Goal: Task Accomplishment & Management: Use online tool/utility

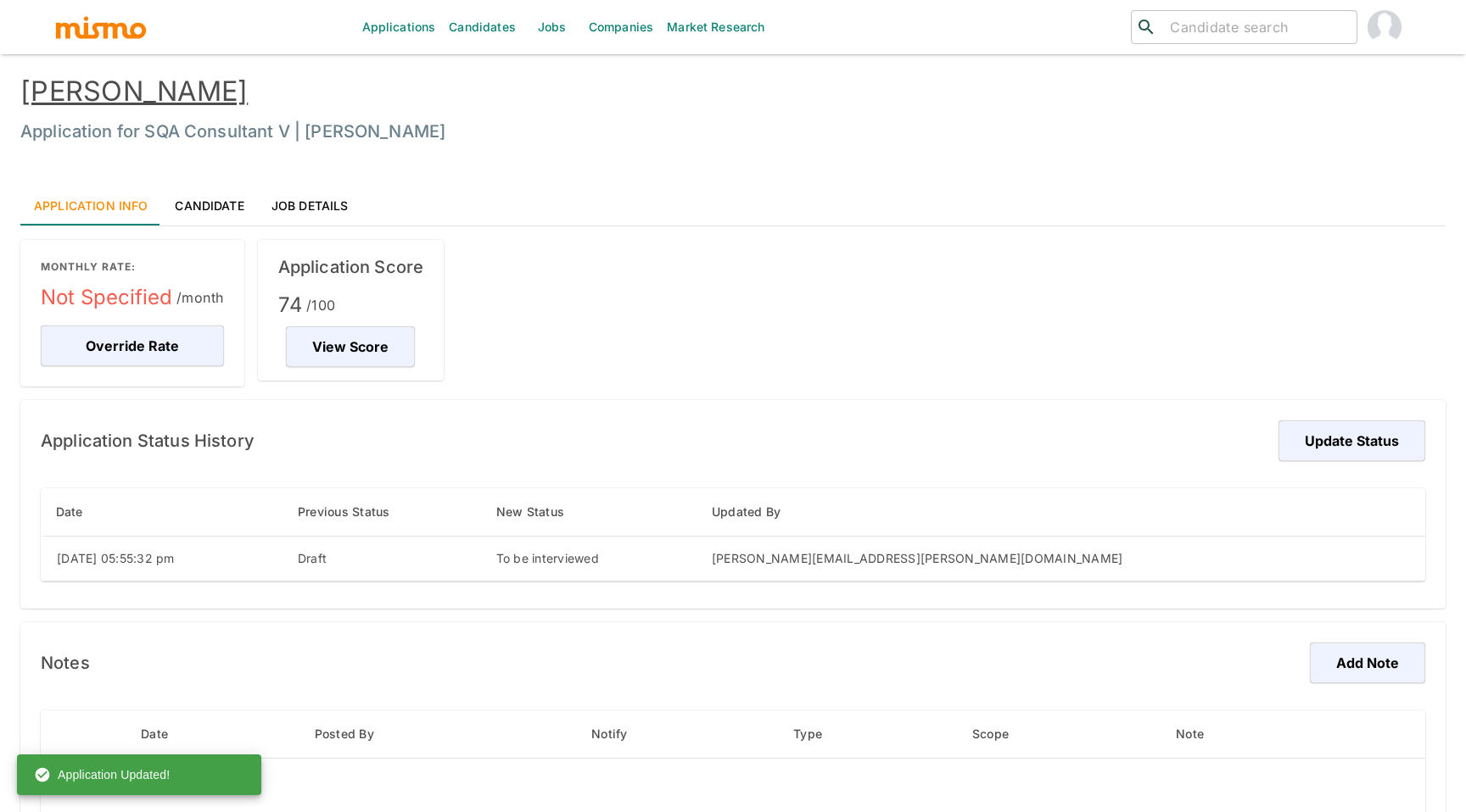
click at [523, 42] on link "Jobs" at bounding box center [552, 27] width 59 height 55
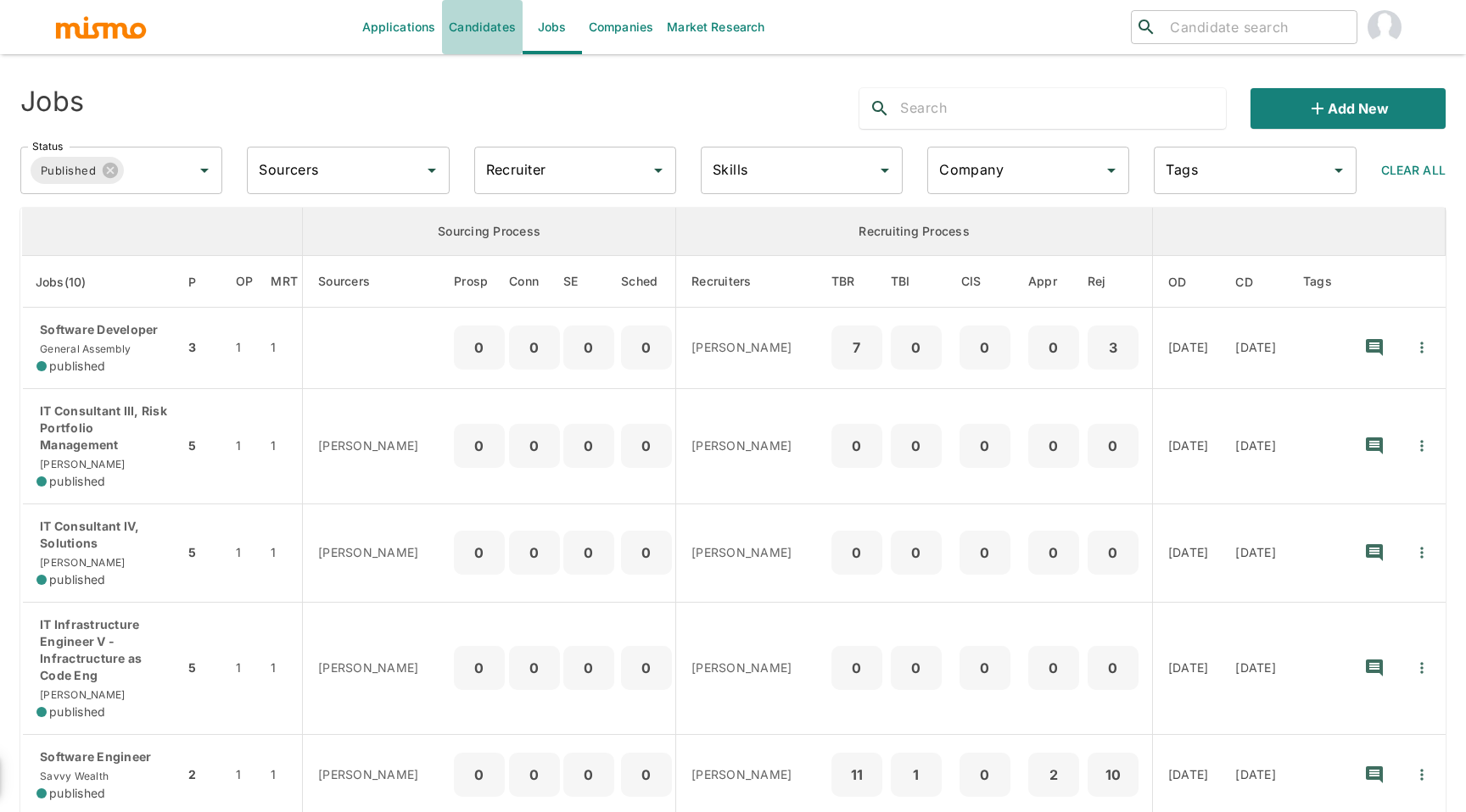
click at [479, 28] on link "Candidates" at bounding box center [482, 27] width 81 height 55
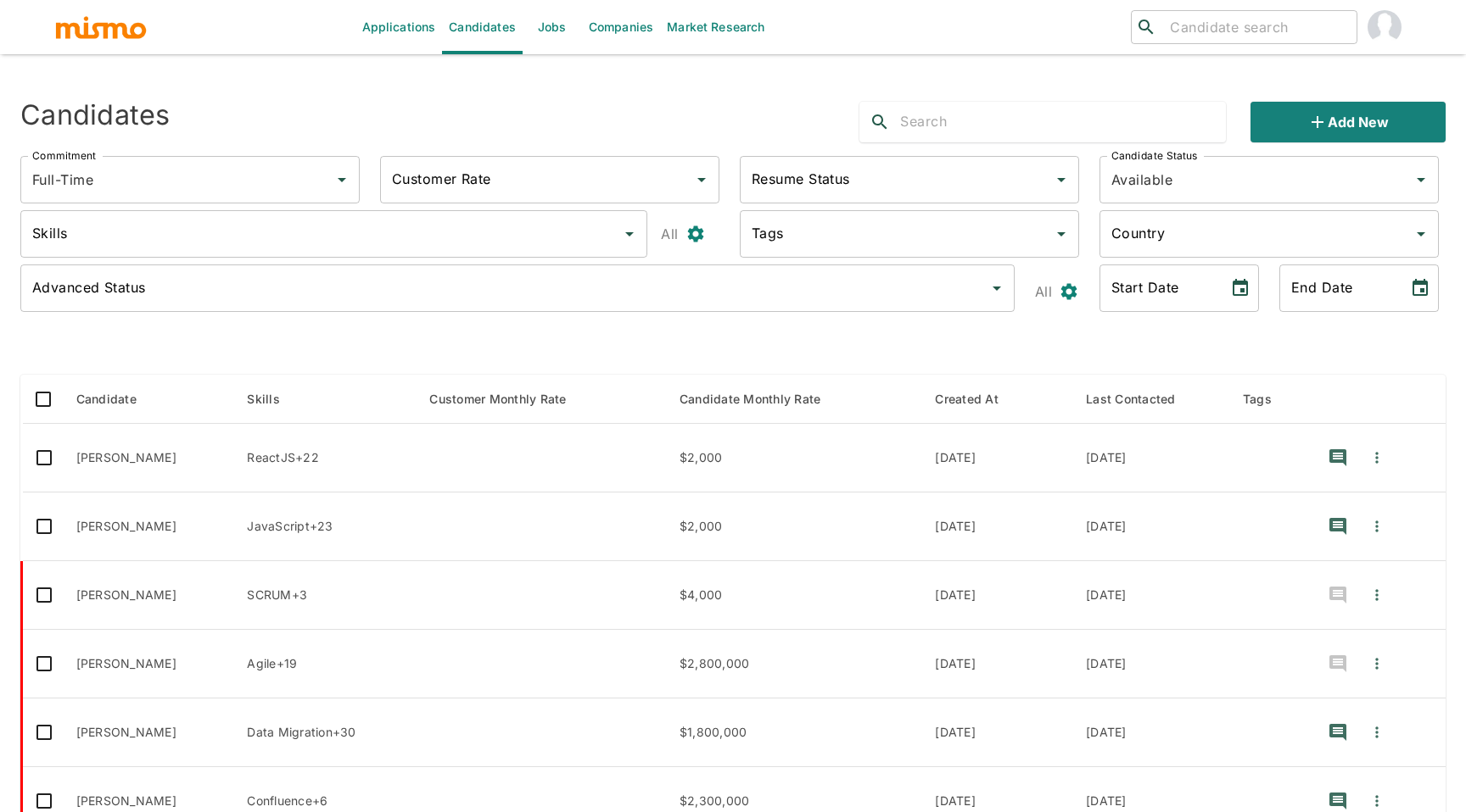
click at [1273, 26] on input "search" at bounding box center [1256, 27] width 186 height 23
type input "pedro"
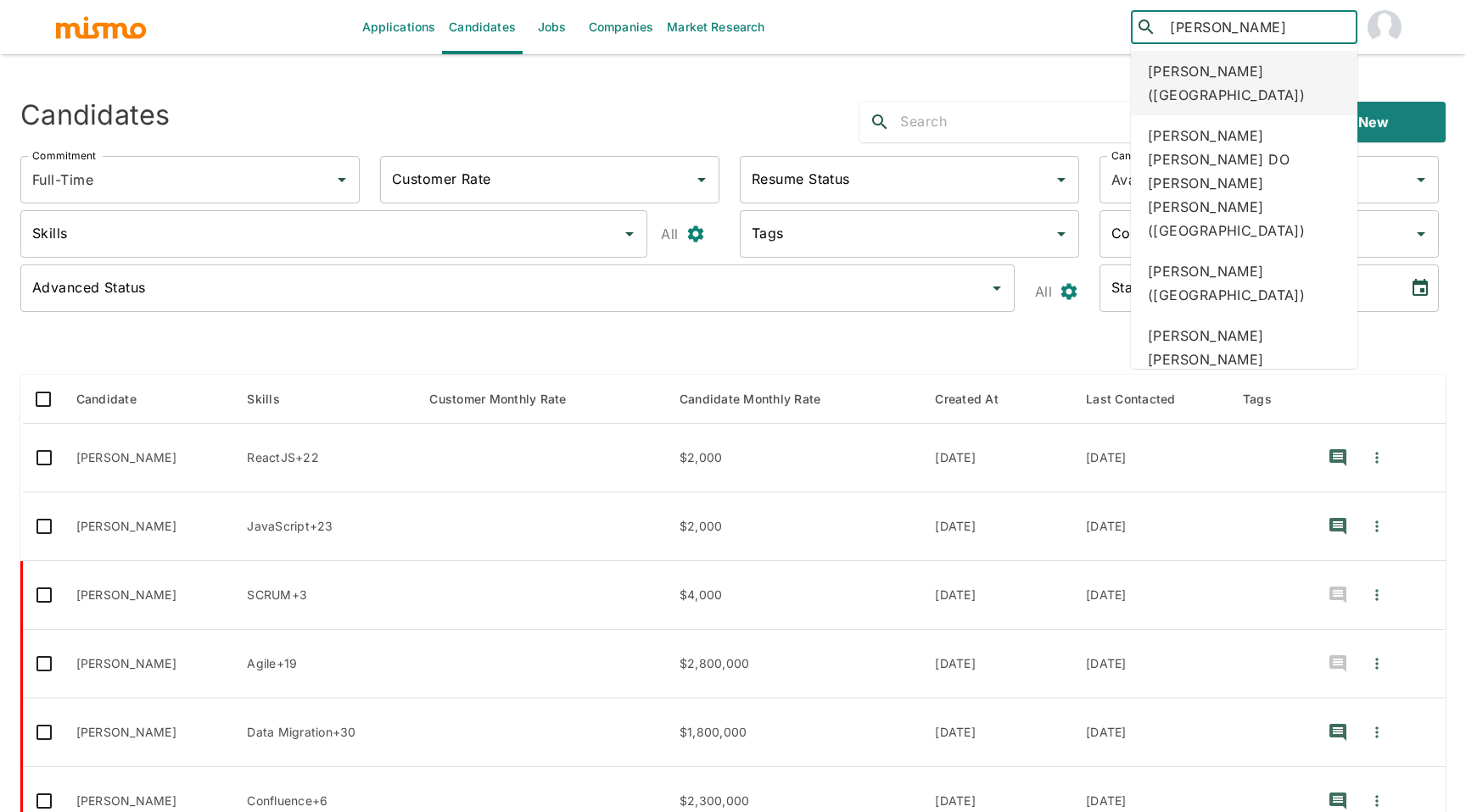
click at [1314, 80] on div "Pedro Paniagua Pacheco (Costa Rica)" at bounding box center [1244, 83] width 226 height 64
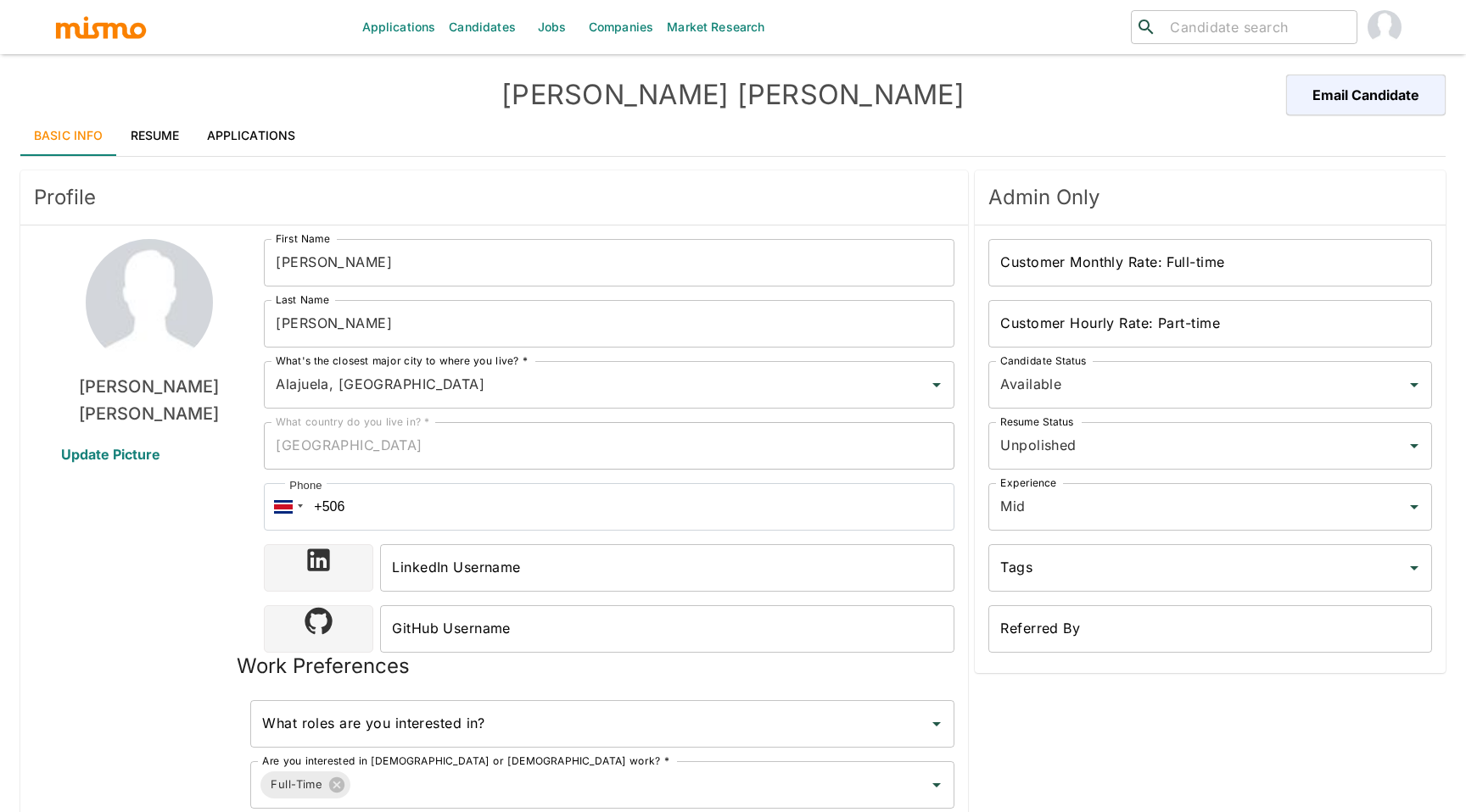
click at [355, 98] on div "[PERSON_NAME] Email Candidate" at bounding box center [733, 96] width 1425 height 41
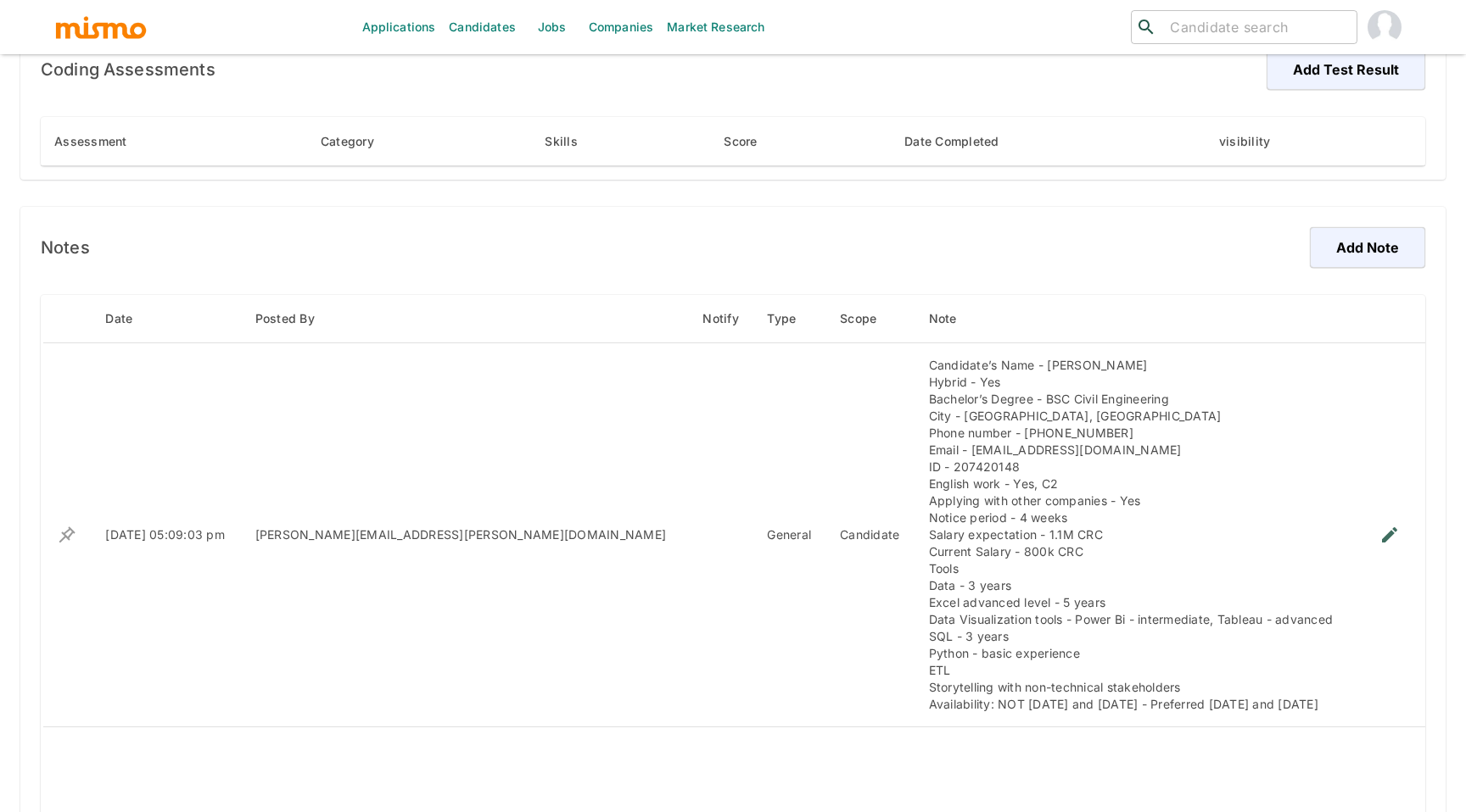
scroll to position [1060, 0]
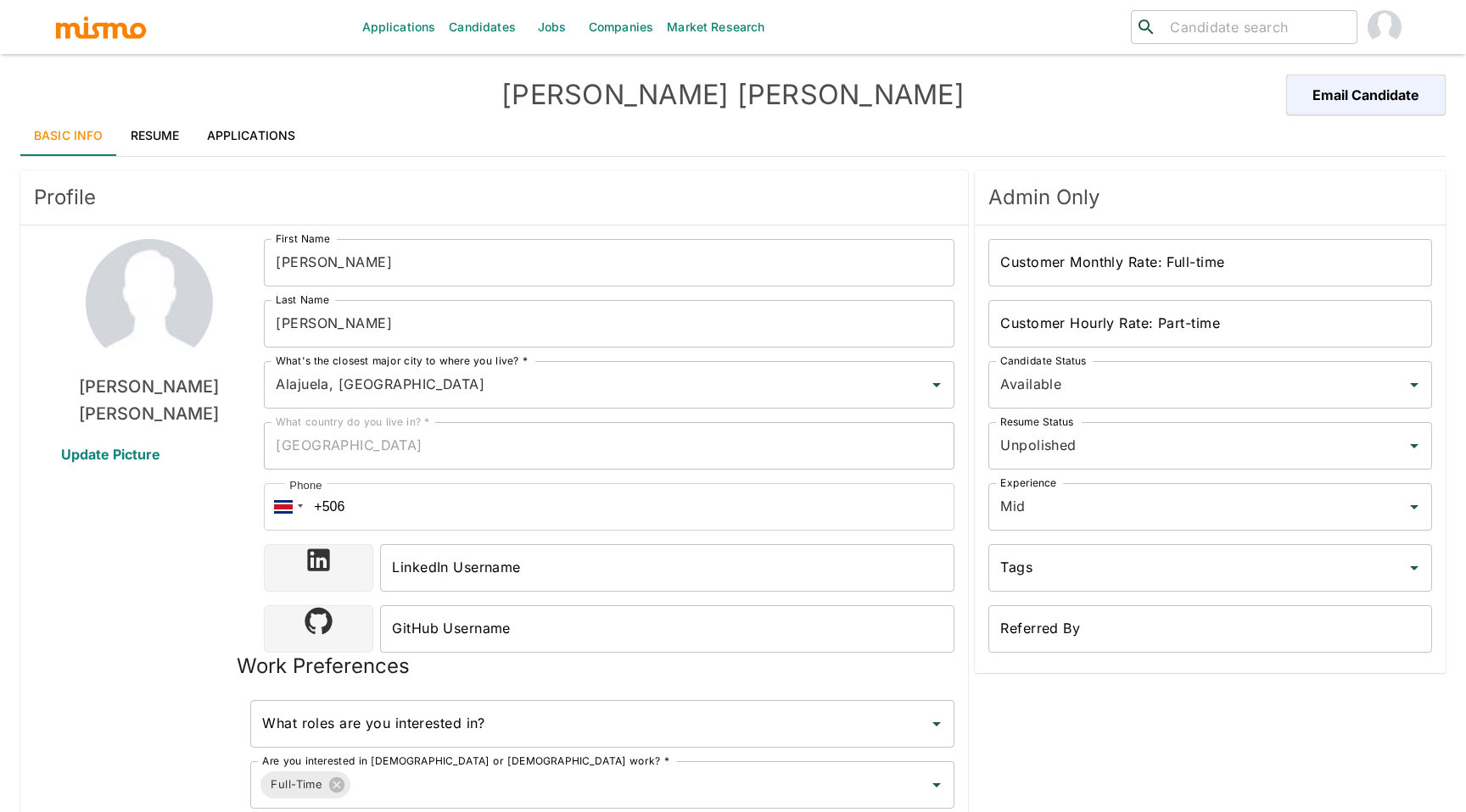
click at [242, 132] on link "Applications" at bounding box center [251, 135] width 116 height 41
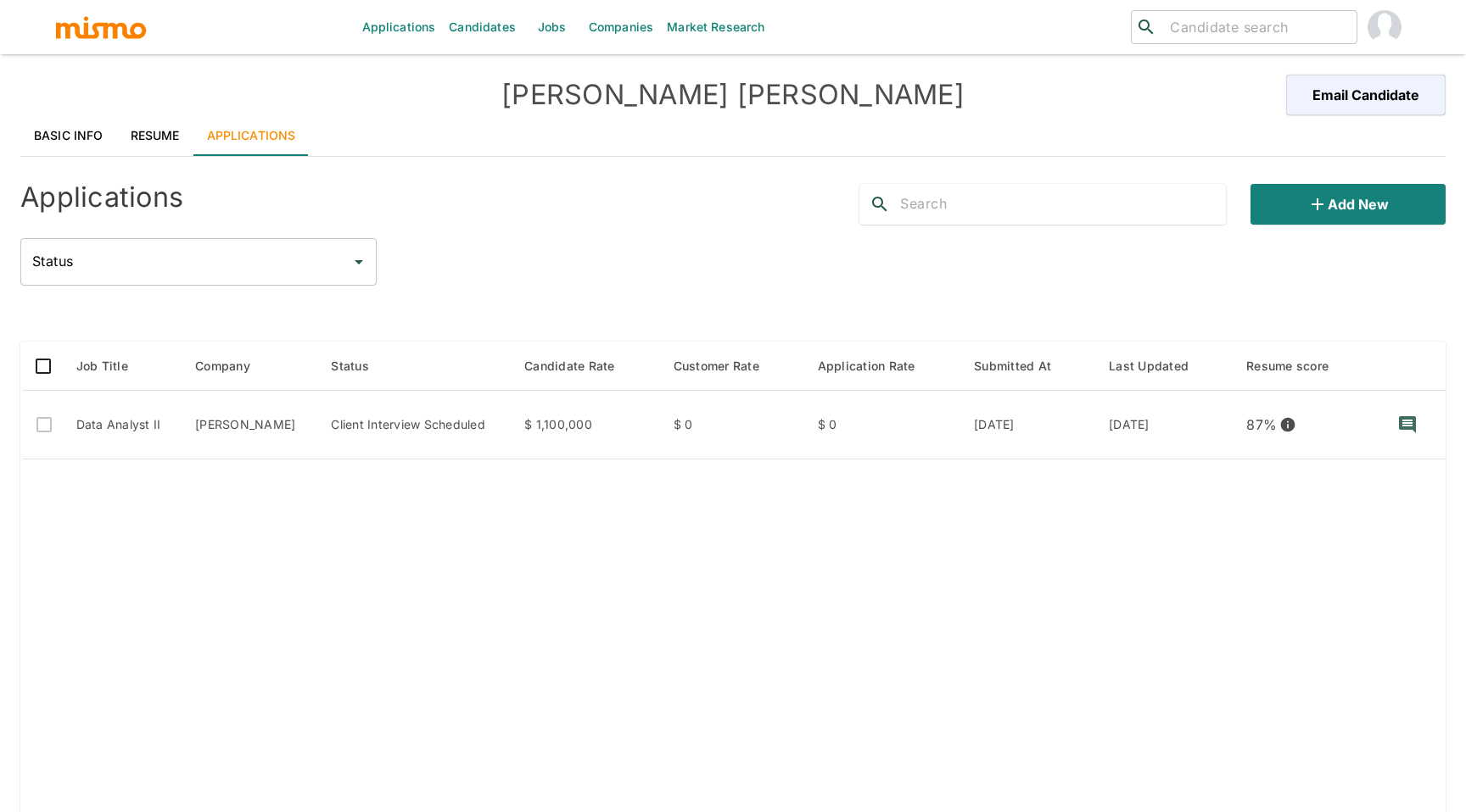
click at [59, 135] on link "Basic Info" at bounding box center [68, 135] width 97 height 41
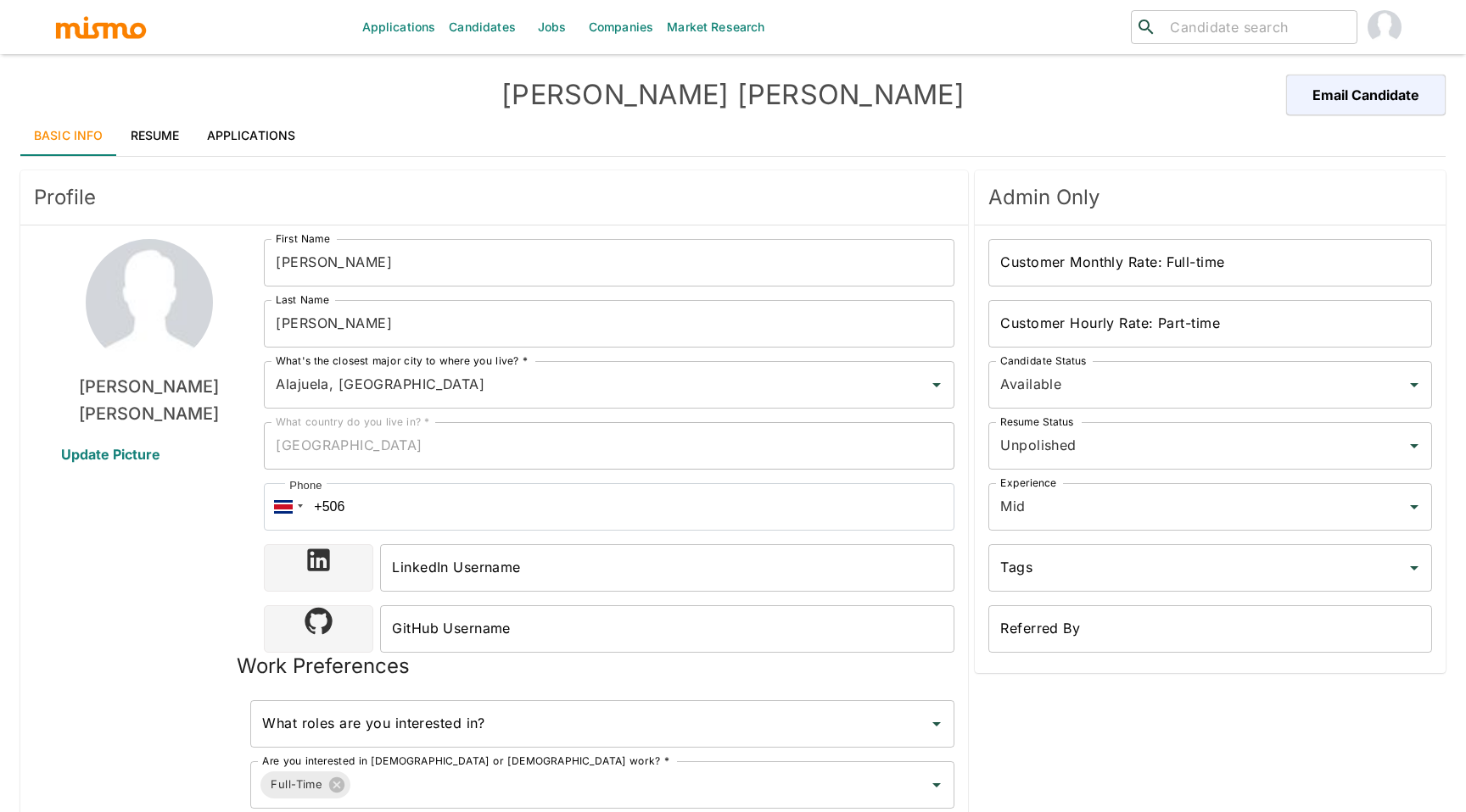
click at [246, 135] on link "Applications" at bounding box center [251, 135] width 116 height 41
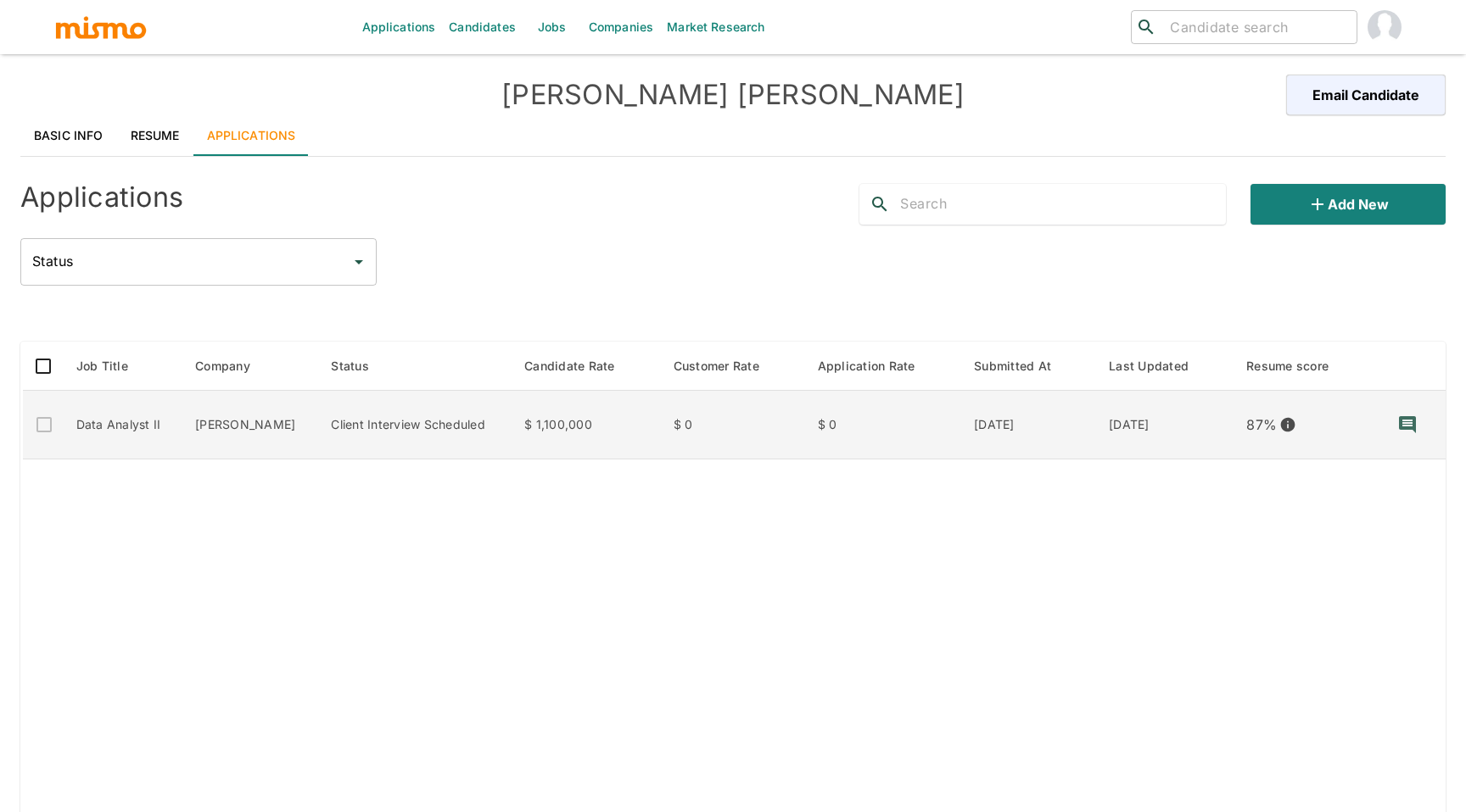
click at [1071, 426] on td "[DATE]" at bounding box center [1028, 425] width 135 height 68
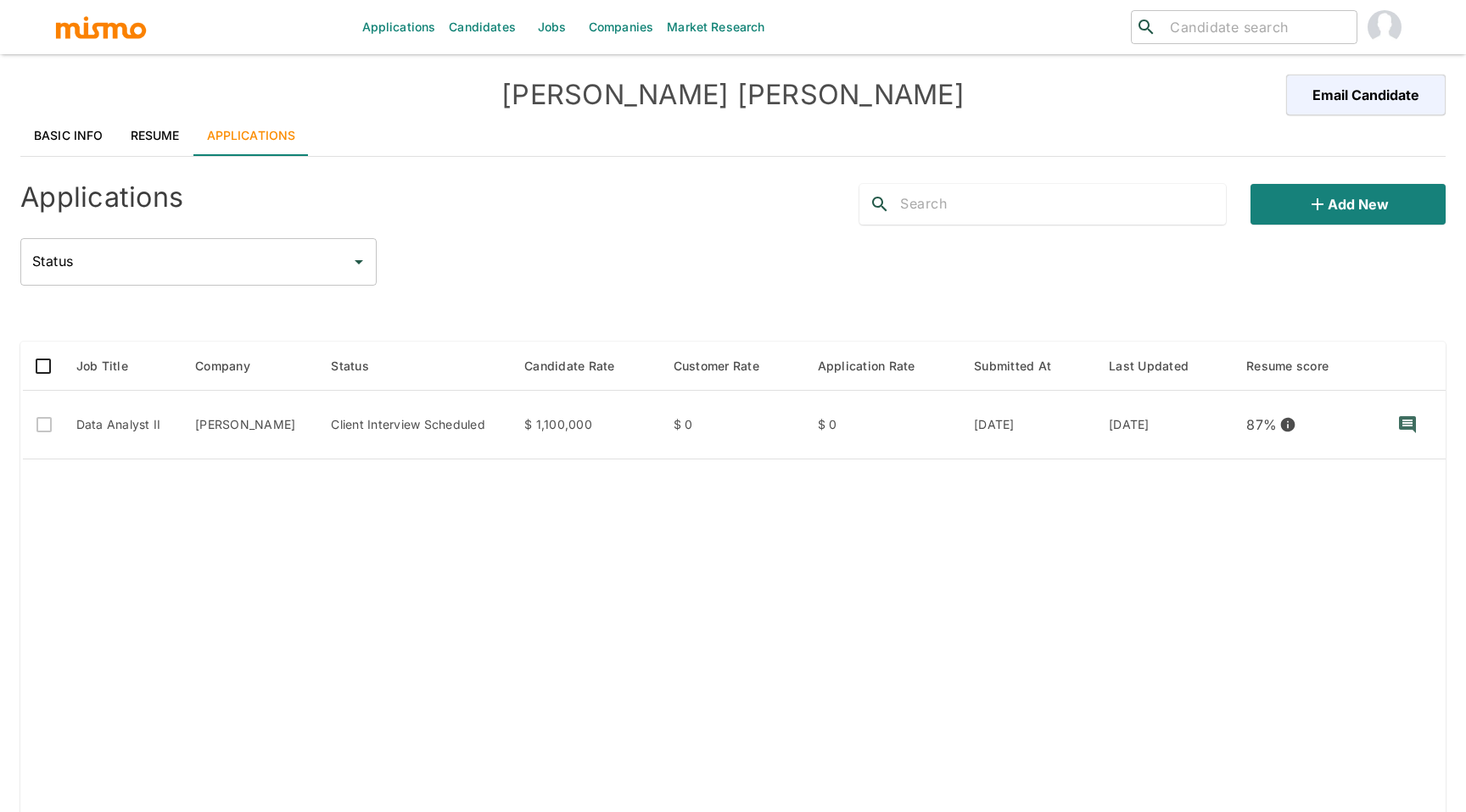
click at [94, 134] on link "Basic Info" at bounding box center [68, 135] width 97 height 41
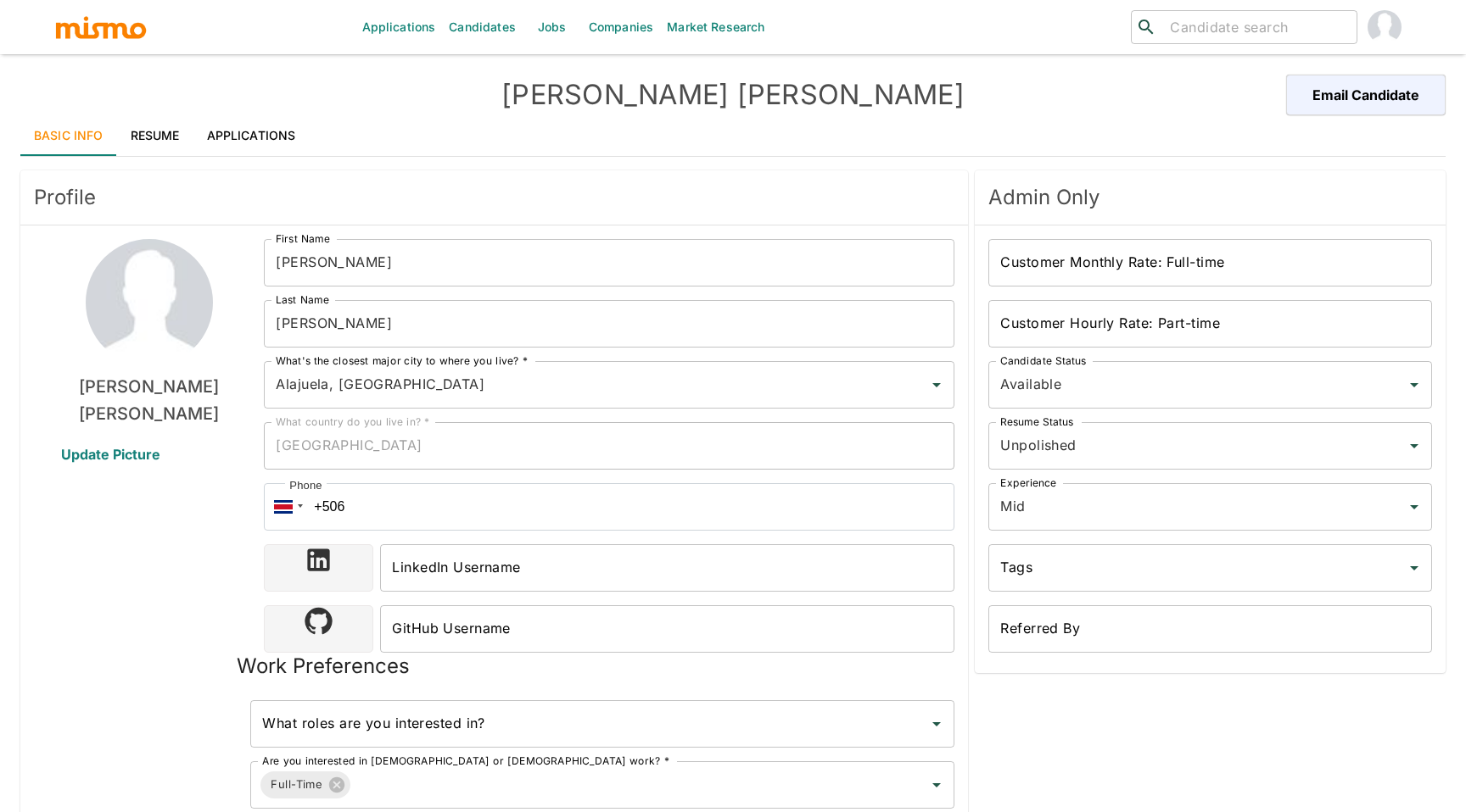
click at [263, 143] on link "Applications" at bounding box center [251, 135] width 116 height 41
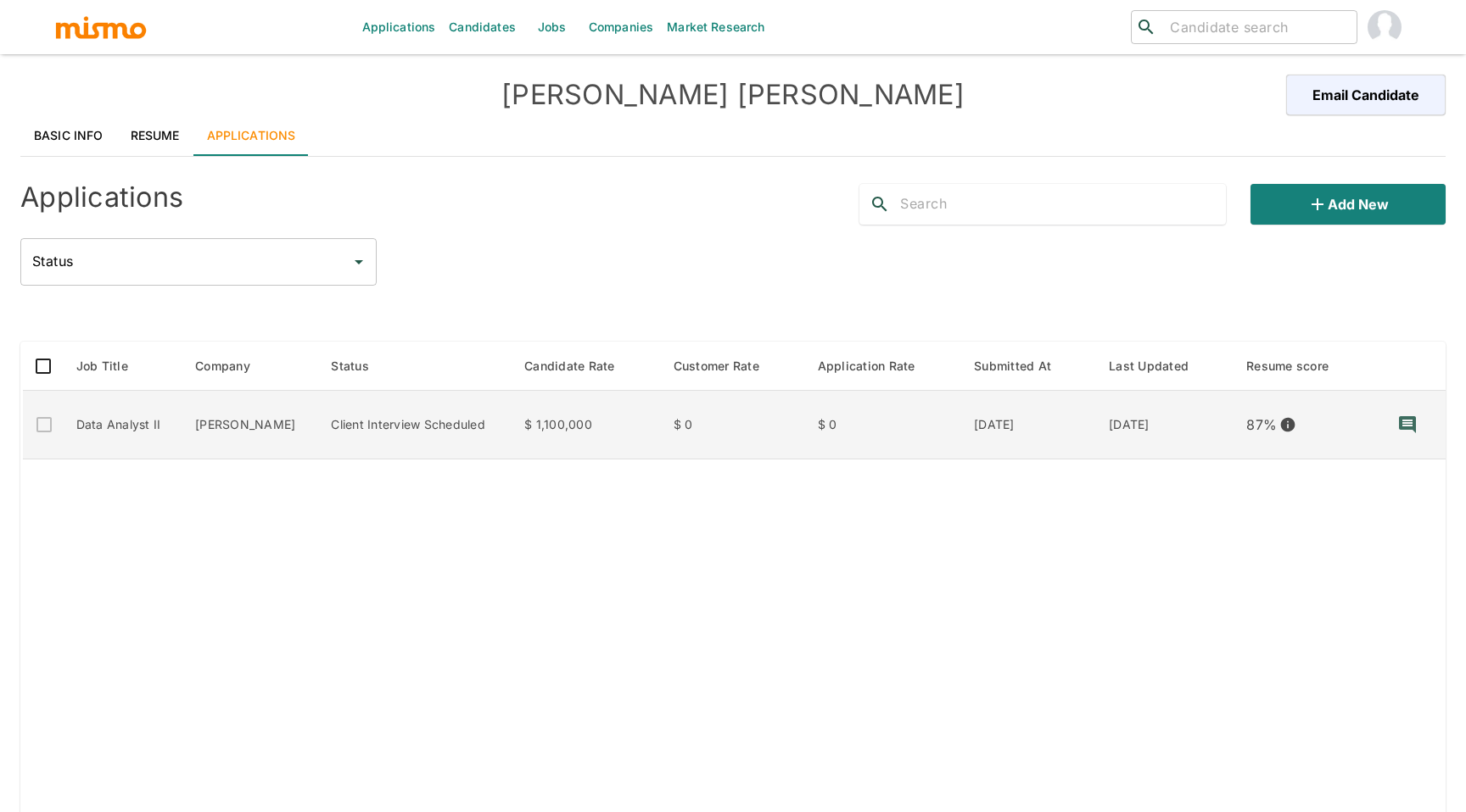
click at [137, 422] on td "Data Analyst II" at bounding box center [122, 425] width 120 height 68
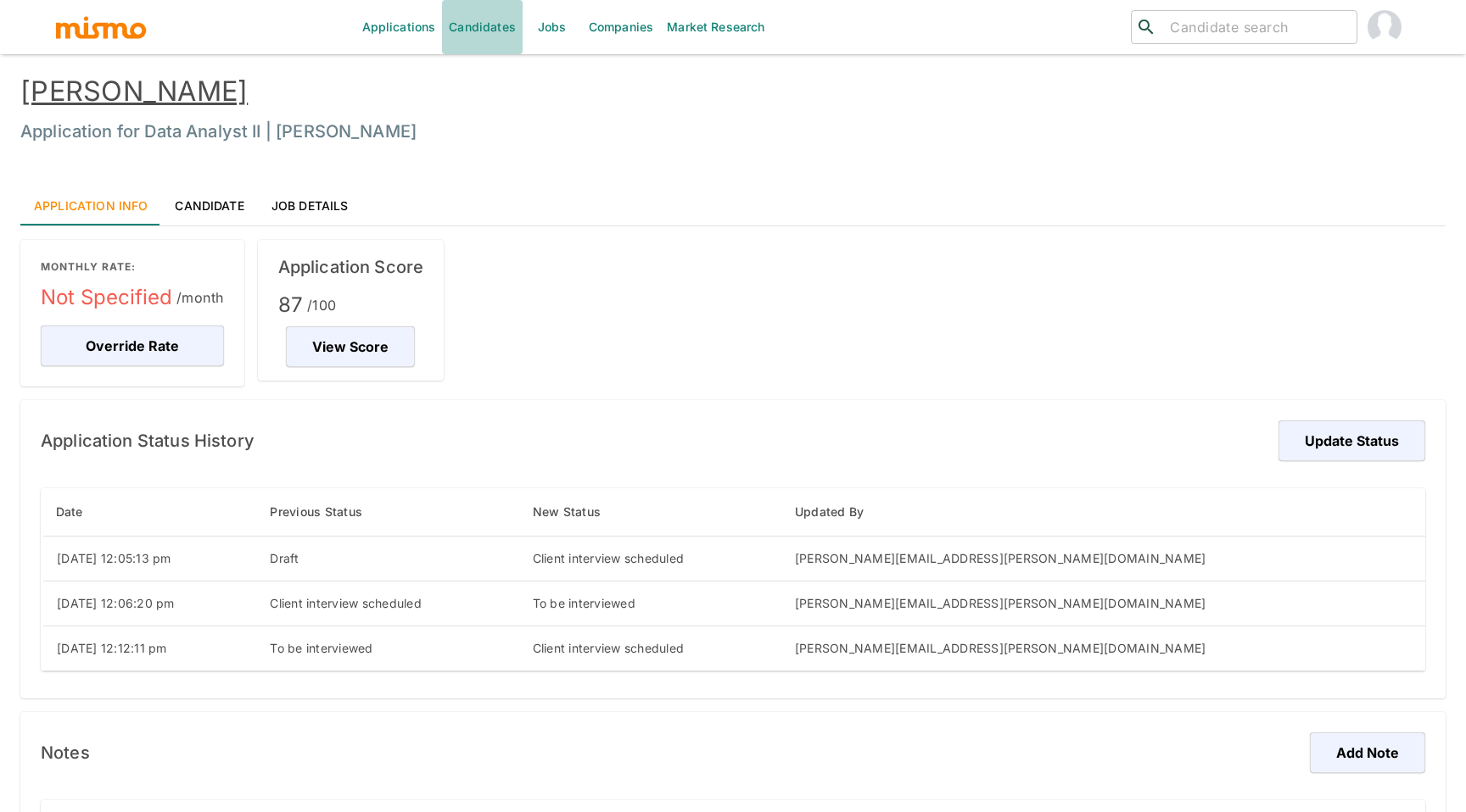
click at [482, 36] on link "Candidates" at bounding box center [482, 27] width 81 height 55
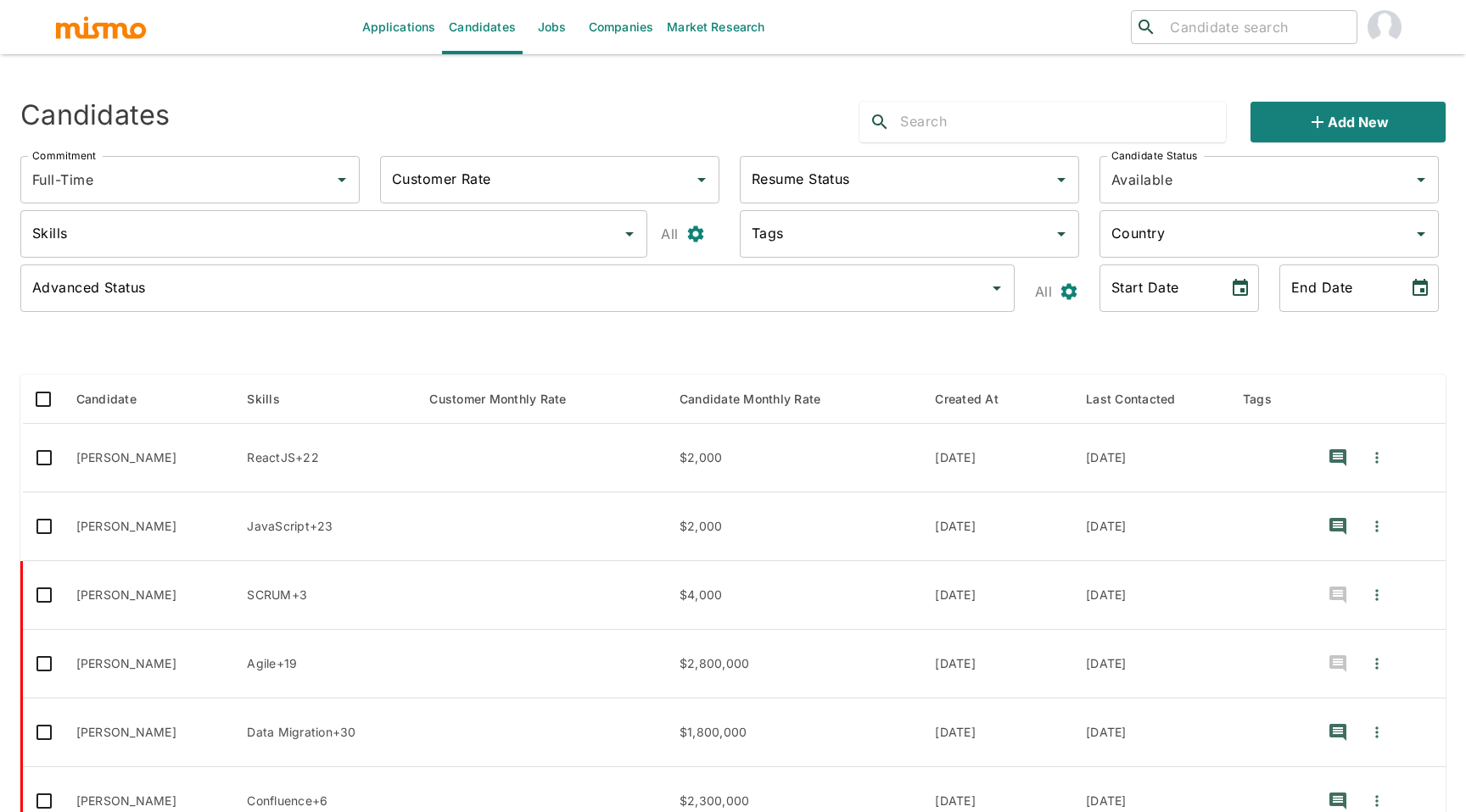
click at [537, 40] on link "Jobs" at bounding box center [552, 27] width 59 height 55
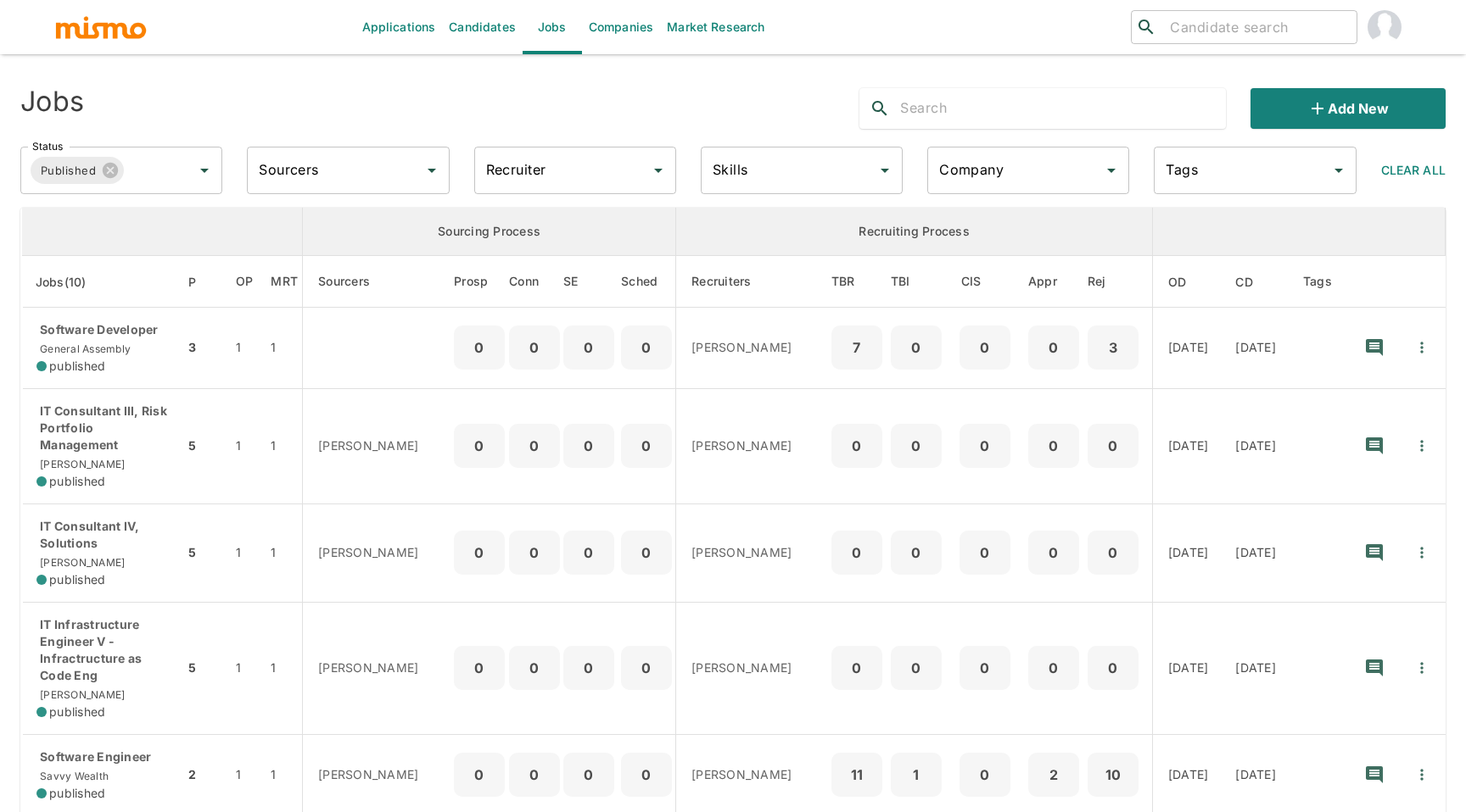
click at [961, 116] on input "text" at bounding box center [1063, 108] width 326 height 27
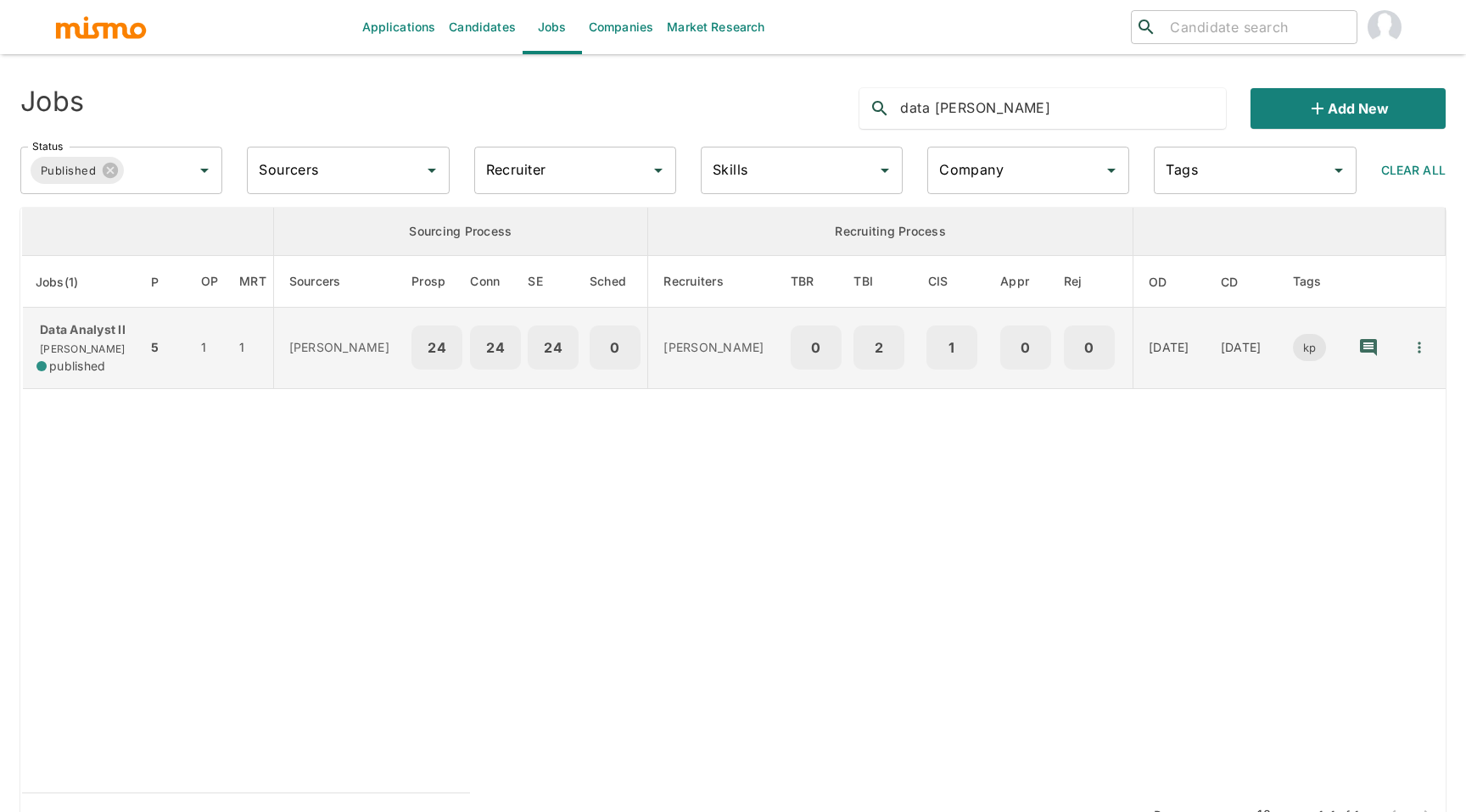
type input "data ana"
click at [113, 328] on p "Data Analyst II" at bounding box center [84, 329] width 97 height 17
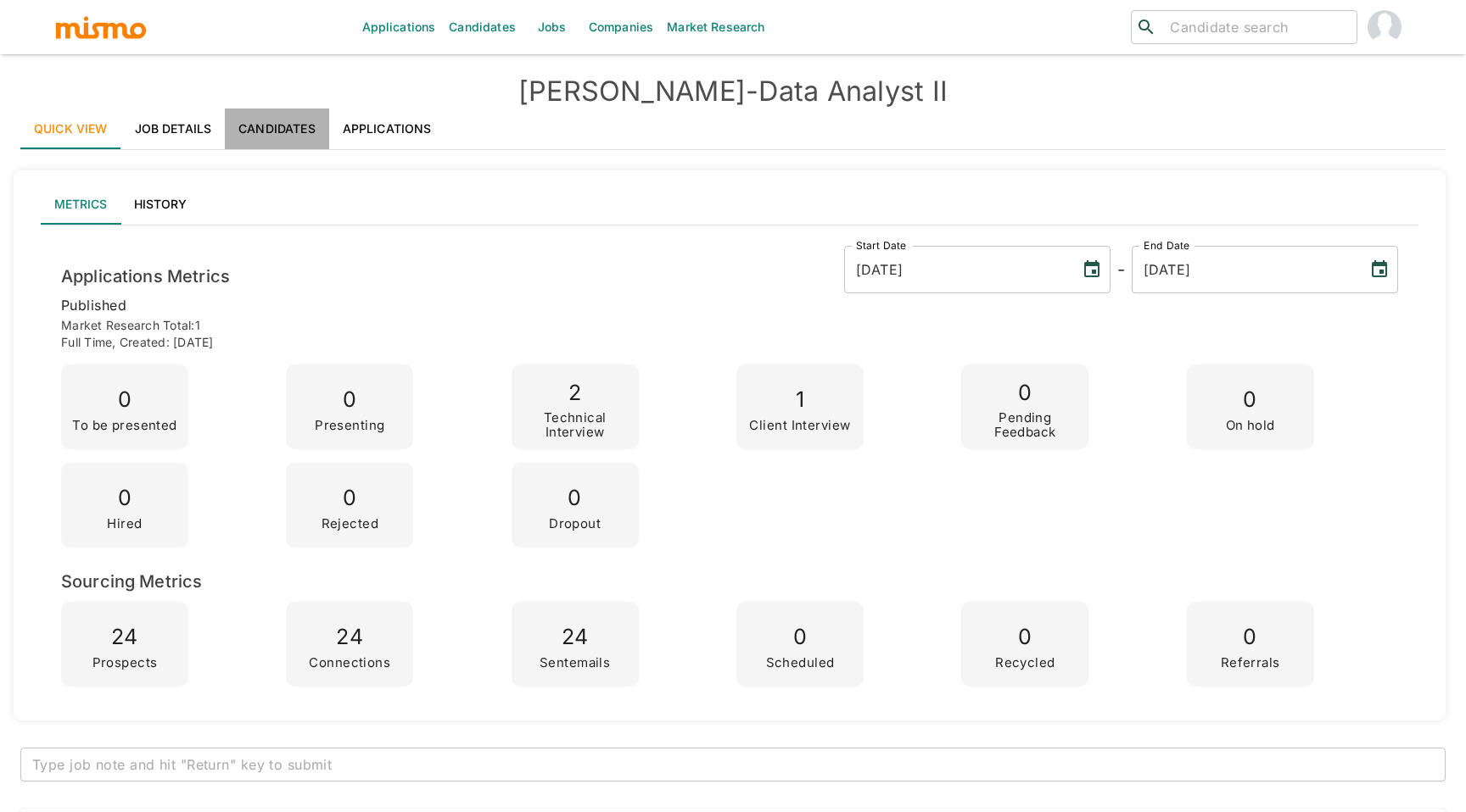
click at [280, 148] on link "Candidates" at bounding box center [276, 129] width 104 height 41
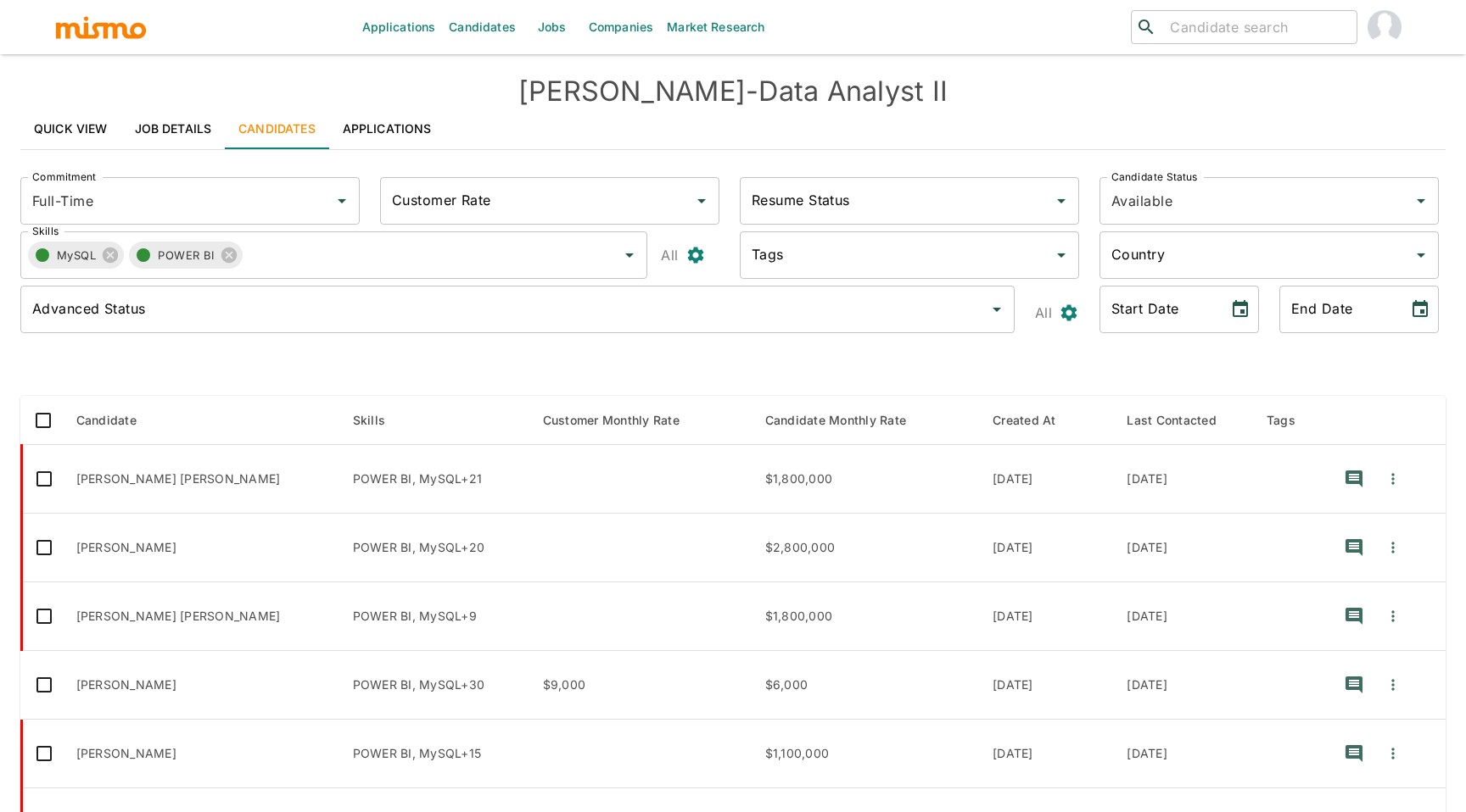
click at [408, 112] on link "Applications" at bounding box center [386, 129] width 116 height 41
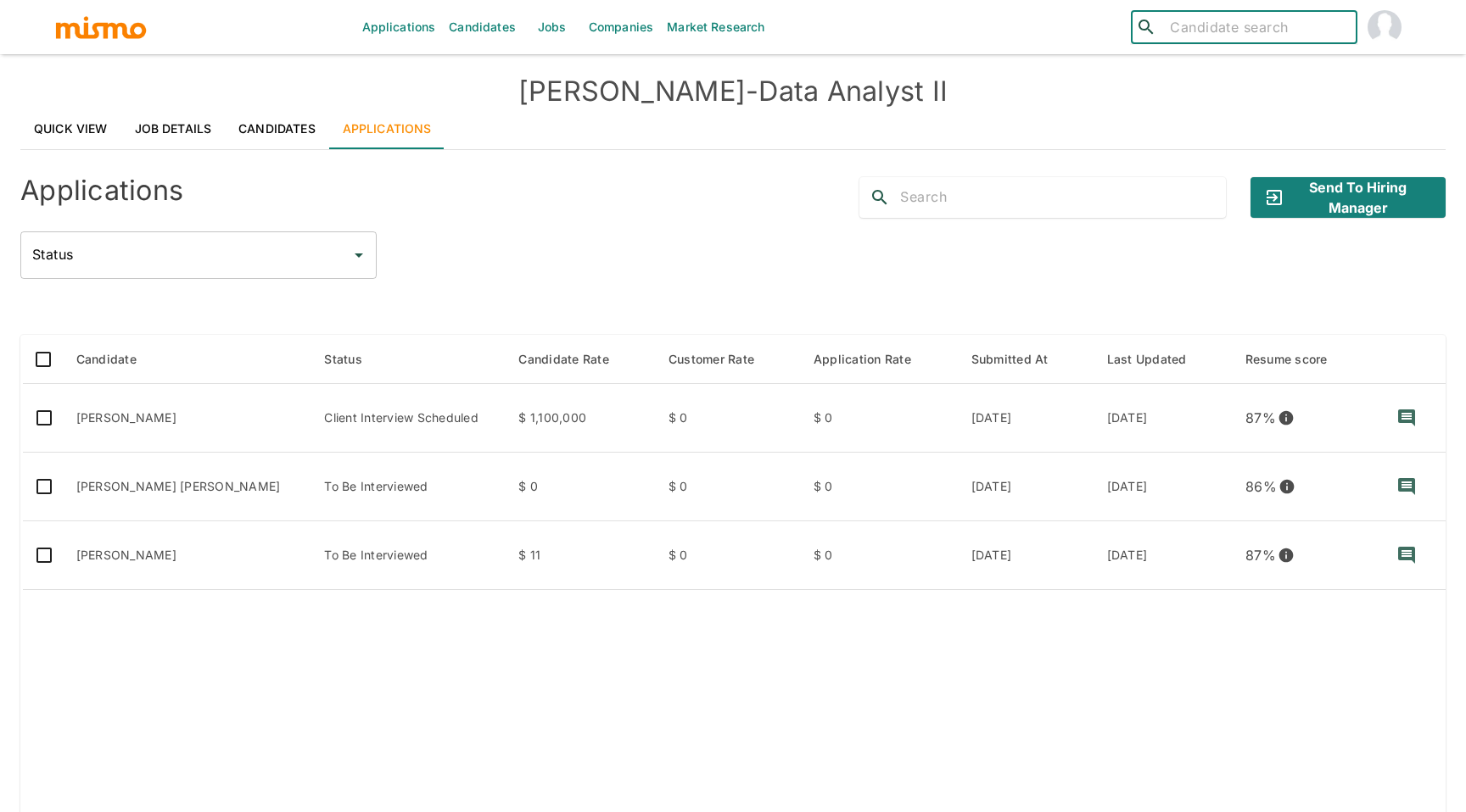
click at [1185, 35] on input "search" at bounding box center [1256, 27] width 186 height 23
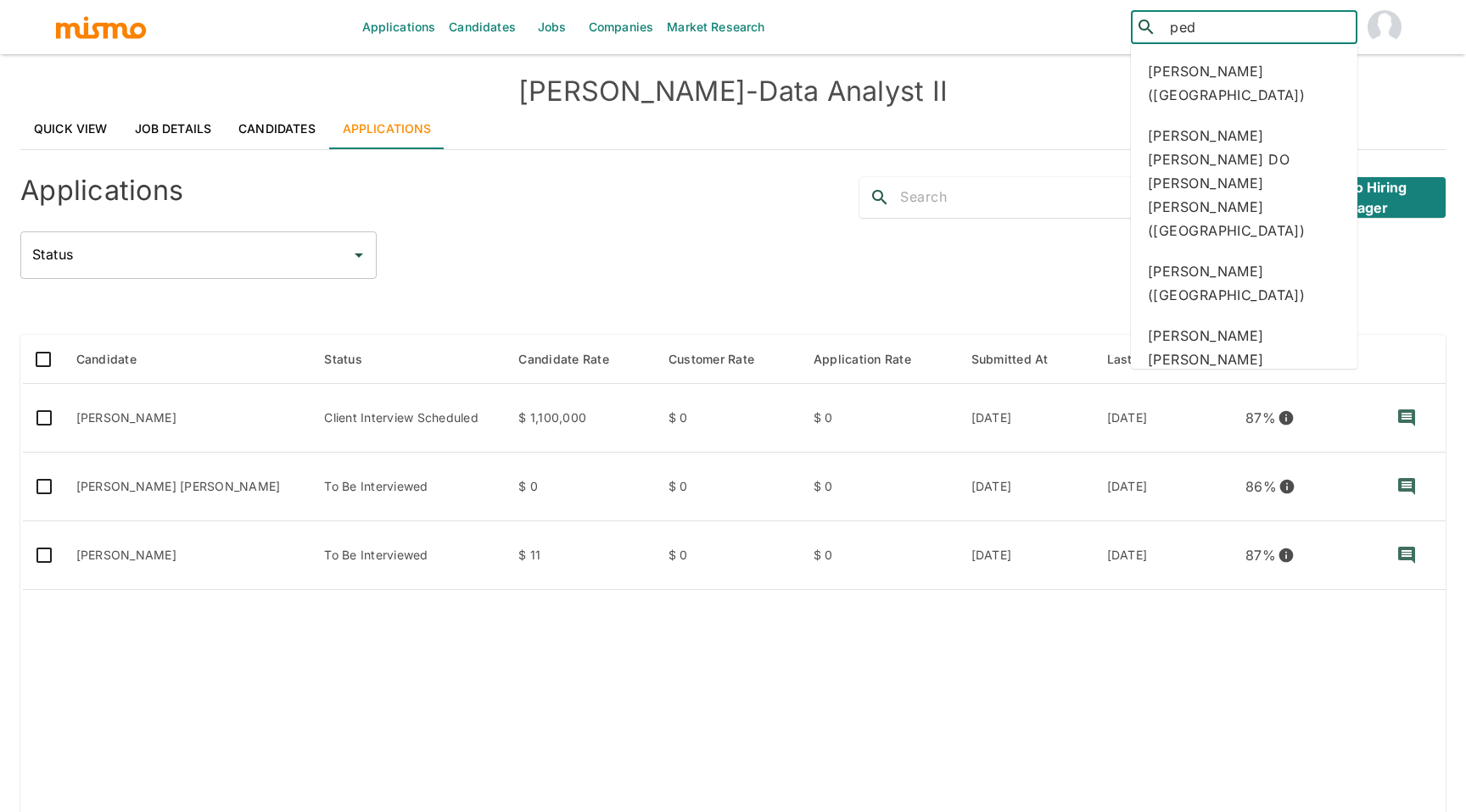
type input "ped"
